Goal: Information Seeking & Learning: Learn about a topic

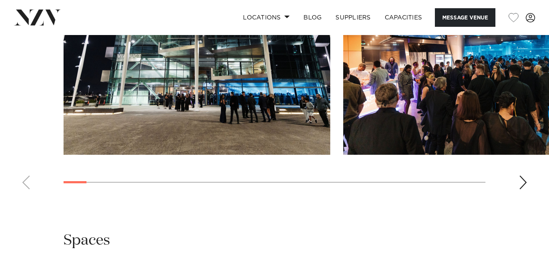
scroll to position [891, 0]
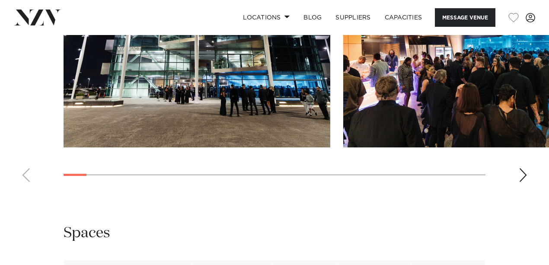
click at [521, 182] on div "Next slide" at bounding box center [523, 175] width 9 height 14
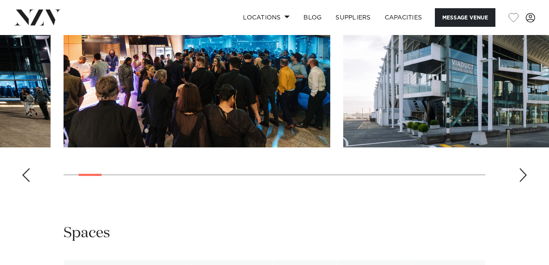
click at [521, 182] on div "Next slide" at bounding box center [523, 175] width 9 height 14
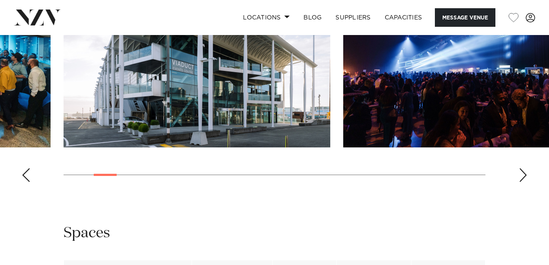
click at [523, 182] on div "Next slide" at bounding box center [523, 175] width 9 height 14
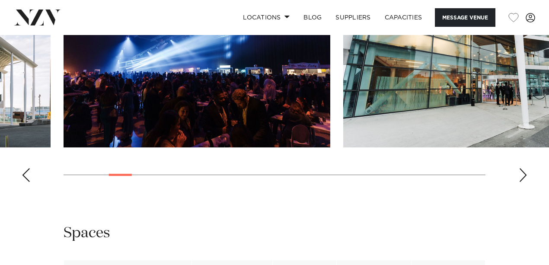
click at [523, 182] on div "Next slide" at bounding box center [523, 175] width 9 height 14
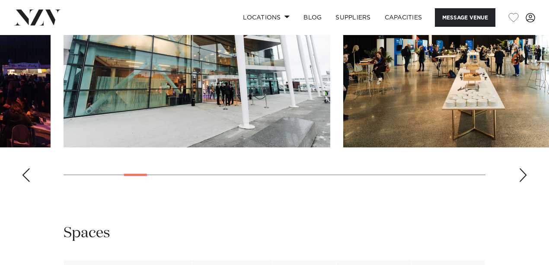
click at [523, 182] on div "Next slide" at bounding box center [523, 175] width 9 height 14
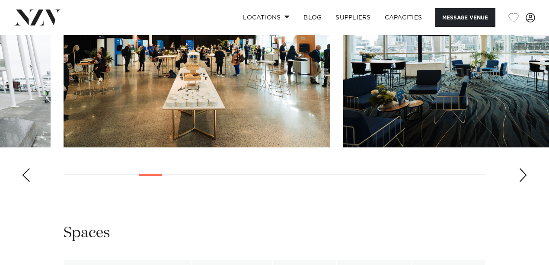
click at [522, 182] on div "Next slide" at bounding box center [523, 175] width 9 height 14
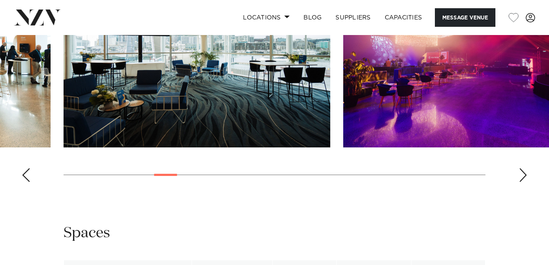
click at [520, 182] on div "Next slide" at bounding box center [523, 175] width 9 height 14
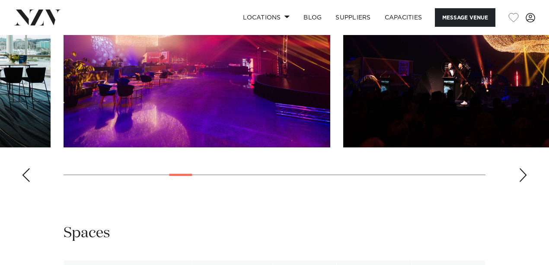
click at [520, 182] on div "Next slide" at bounding box center [523, 175] width 9 height 14
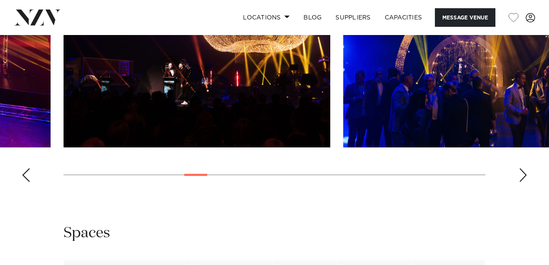
click at [520, 182] on div "Next slide" at bounding box center [523, 175] width 9 height 14
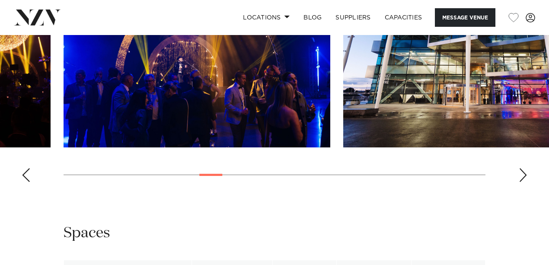
click at [520, 182] on div "Next slide" at bounding box center [523, 175] width 9 height 14
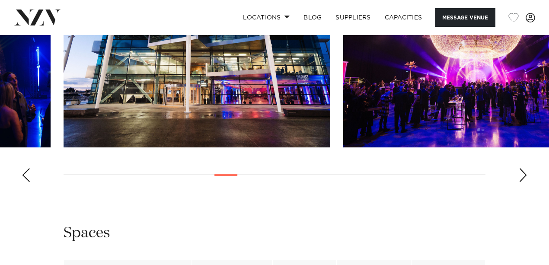
click at [526, 182] on div "Next slide" at bounding box center [523, 175] width 9 height 14
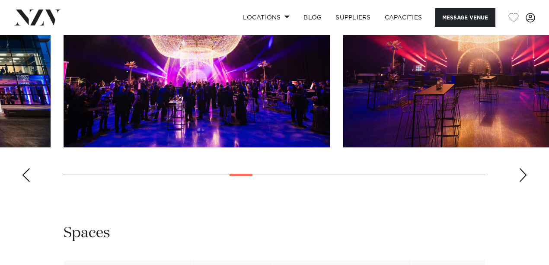
click at [526, 182] on div "Next slide" at bounding box center [523, 175] width 9 height 14
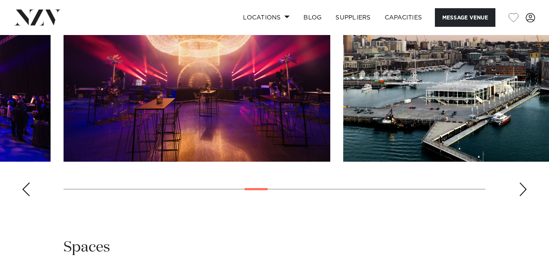
scroll to position [863, 0]
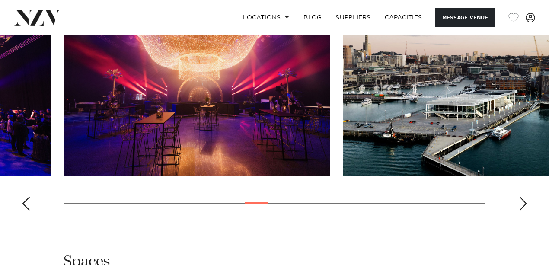
click at [523, 211] on div "Next slide" at bounding box center [523, 204] width 9 height 14
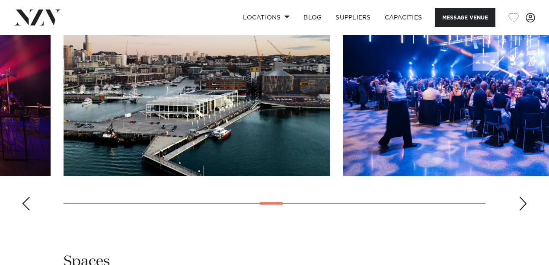
click at [523, 211] on div "Next slide" at bounding box center [523, 204] width 9 height 14
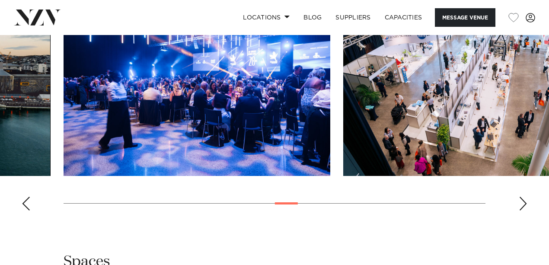
click at [523, 211] on div "Next slide" at bounding box center [523, 204] width 9 height 14
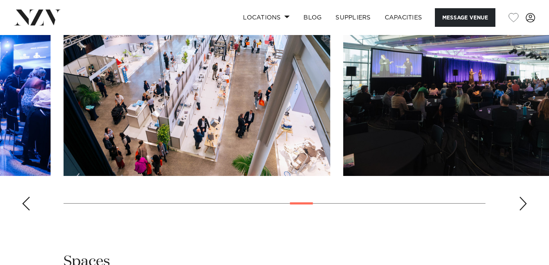
click at [523, 211] on div "Next slide" at bounding box center [523, 204] width 9 height 14
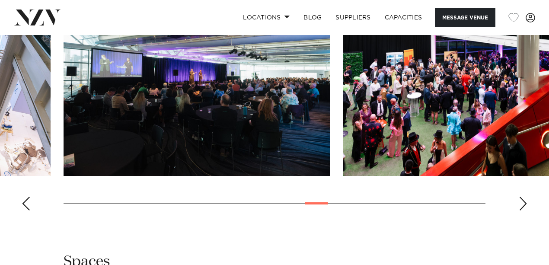
click at [523, 211] on div "Next slide" at bounding box center [523, 204] width 9 height 14
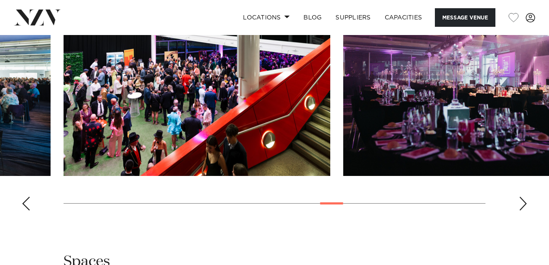
click at [523, 211] on div "Next slide" at bounding box center [523, 204] width 9 height 14
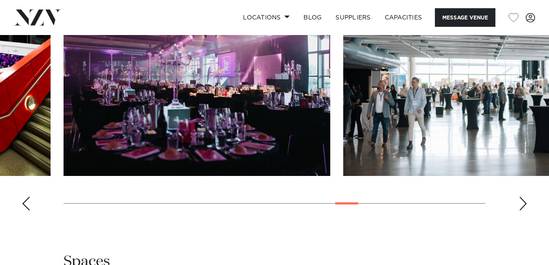
click at [522, 211] on div "Next slide" at bounding box center [523, 204] width 9 height 14
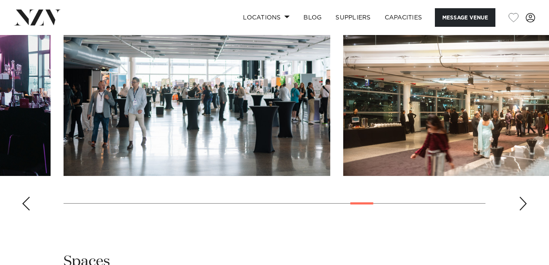
click at [521, 211] on div "Next slide" at bounding box center [523, 204] width 9 height 14
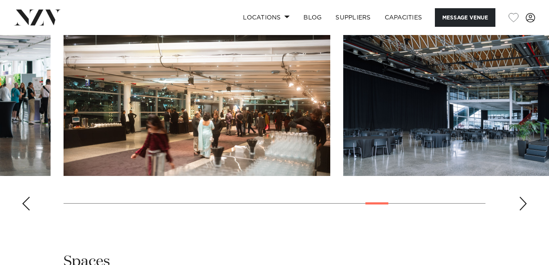
click at [521, 211] on div "Next slide" at bounding box center [523, 204] width 9 height 14
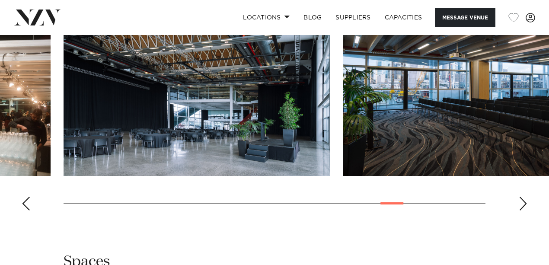
click at [521, 211] on div "Next slide" at bounding box center [523, 204] width 9 height 14
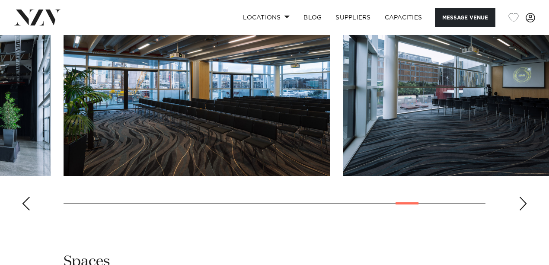
click at [523, 211] on div "Next slide" at bounding box center [523, 204] width 9 height 14
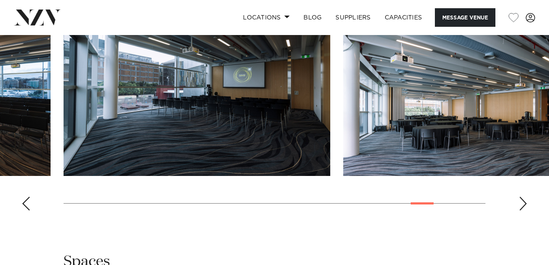
click at [523, 211] on div "Next slide" at bounding box center [523, 204] width 9 height 14
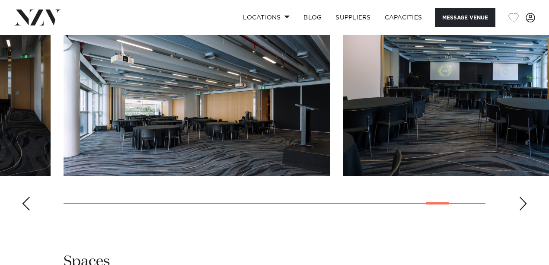
click at [523, 211] on div "Next slide" at bounding box center [523, 204] width 9 height 14
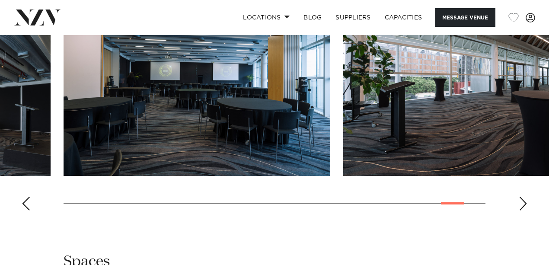
click at [523, 211] on div "Next slide" at bounding box center [523, 204] width 9 height 14
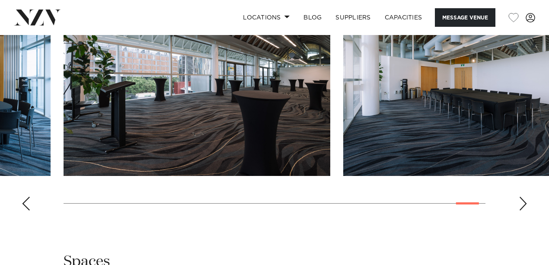
click at [523, 211] on div "Next slide" at bounding box center [523, 204] width 9 height 14
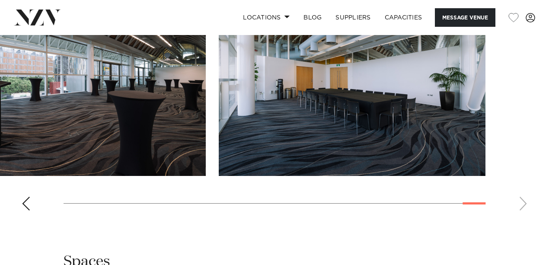
click at [523, 218] on swiper-container at bounding box center [274, 98] width 549 height 237
click at [521, 218] on swiper-container at bounding box center [274, 98] width 549 height 237
